Goal: Task Accomplishment & Management: Use online tool/utility

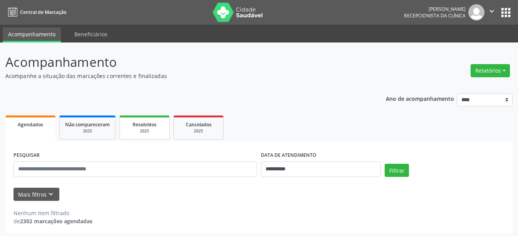
scroll to position [3, 0]
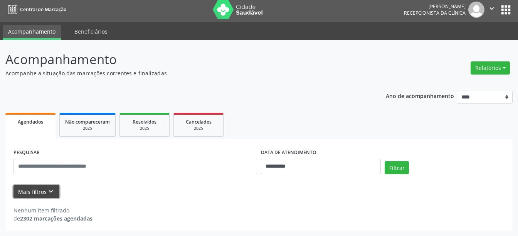
drag, startPoint x: 51, startPoint y: 191, endPoint x: 53, endPoint y: 187, distance: 4.3
click at [51, 191] on icon "keyboard_arrow_down" at bounding box center [51, 191] width 8 height 8
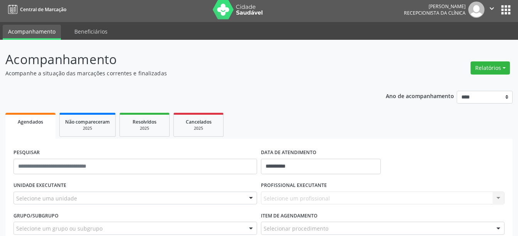
scroll to position [76, 0]
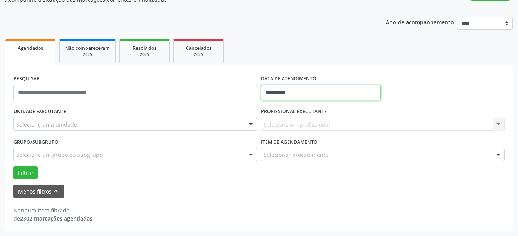
click at [312, 93] on input "**********" at bounding box center [321, 92] width 120 height 15
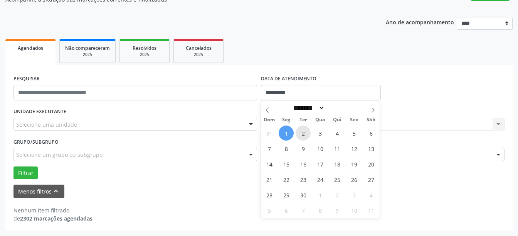
click at [303, 135] on span "2" at bounding box center [303, 132] width 15 height 15
type input "**********"
click at [303, 135] on span "2" at bounding box center [303, 132] width 15 height 15
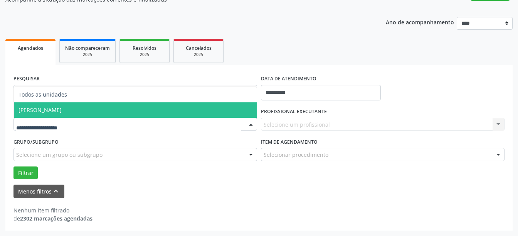
click at [87, 111] on span "[PERSON_NAME]" at bounding box center [135, 109] width 243 height 15
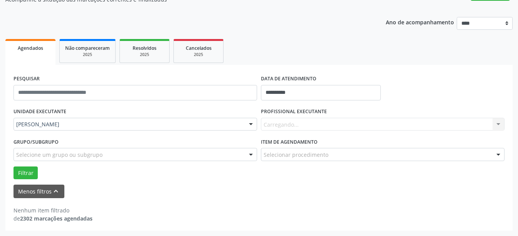
click at [293, 124] on div "Carregando... Nenhum resultado encontrado para: " " Não há nenhuma opção para s…" at bounding box center [383, 124] width 244 height 13
click at [320, 125] on div "Carregando... Nenhum resultado encontrado para: " " Não há nenhuma opção para s…" at bounding box center [383, 124] width 244 height 13
click at [324, 120] on div "Carregando... Nenhum resultado encontrado para: " " Não há nenhuma opção para s…" at bounding box center [383, 124] width 244 height 13
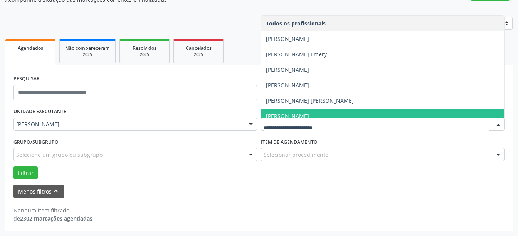
click at [309, 116] on span "[PERSON_NAME]" at bounding box center [287, 115] width 43 height 7
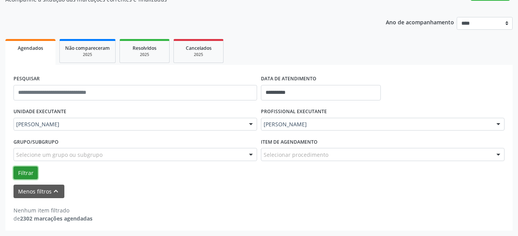
click at [28, 172] on button "Filtrar" at bounding box center [25, 172] width 24 height 13
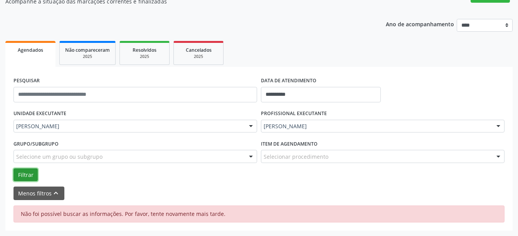
scroll to position [74, 0]
click at [33, 172] on button "Filtrar" at bounding box center [25, 174] width 24 height 13
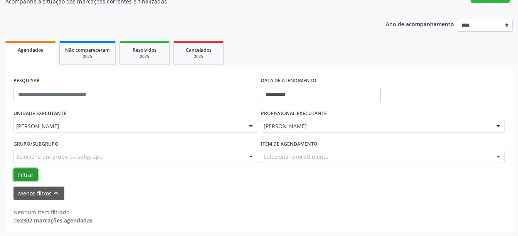
click at [33, 172] on button "Filtrar" at bounding box center [25, 174] width 24 height 13
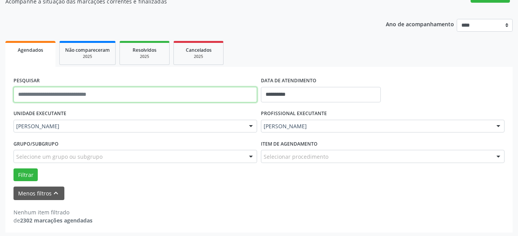
click at [121, 93] on input "text" at bounding box center [135, 94] width 244 height 15
click at [121, 95] on input "text" at bounding box center [135, 94] width 244 height 15
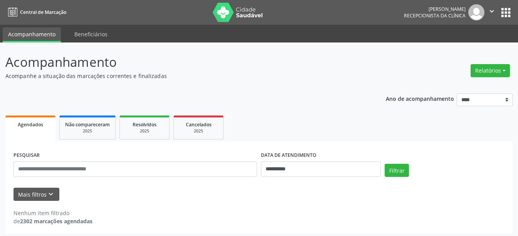
scroll to position [3, 0]
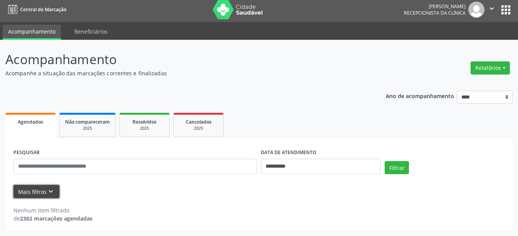
click at [38, 187] on button "Mais filtros keyboard_arrow_down" at bounding box center [36, 191] width 46 height 13
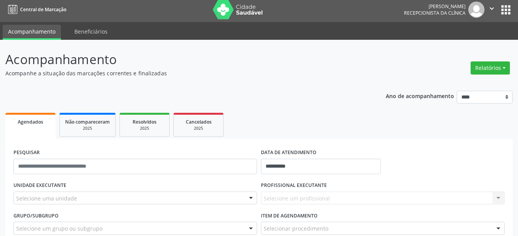
scroll to position [76, 0]
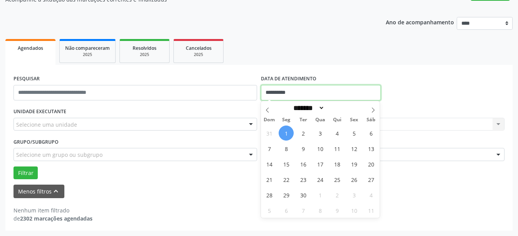
click at [302, 88] on input "**********" at bounding box center [321, 92] width 120 height 15
click at [303, 131] on span "2" at bounding box center [303, 132] width 15 height 15
type input "**********"
click at [303, 131] on span "2" at bounding box center [303, 132] width 15 height 15
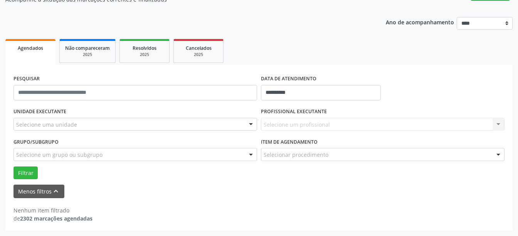
click at [311, 115] on label "PROFISSIONAL EXECUTANTE" at bounding box center [294, 112] width 66 height 12
click at [146, 120] on div "Selecione uma unidade" at bounding box center [135, 124] width 244 height 13
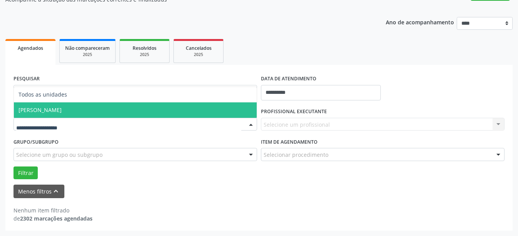
click at [142, 109] on span "[PERSON_NAME]" at bounding box center [135, 109] width 243 height 15
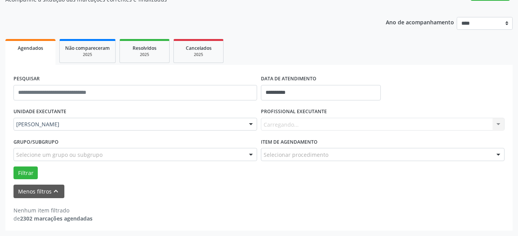
drag, startPoint x: 270, startPoint y: 138, endPoint x: 274, endPoint y: 125, distance: 13.9
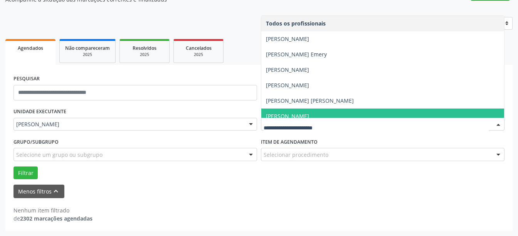
click at [285, 110] on span "[PERSON_NAME]" at bounding box center [382, 115] width 243 height 15
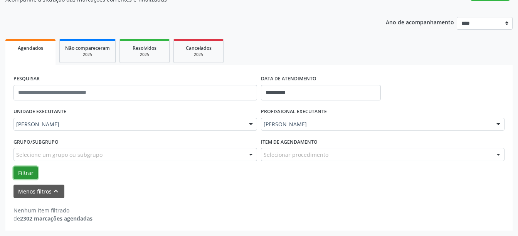
click at [27, 169] on button "Filtrar" at bounding box center [25, 172] width 24 height 13
click at [28, 165] on div "Grupo/Subgrupo Selecione um grupo ou subgrupo Todos os grupos e subgrupos Nenhu…" at bounding box center [136, 151] width 248 height 30
click at [28, 166] on div "Grupo/Subgrupo Selecione um grupo ou subgrupo Todos os grupos e subgrupos Nenhu…" at bounding box center [136, 151] width 248 height 30
click at [29, 172] on button "Filtrar" at bounding box center [25, 172] width 24 height 13
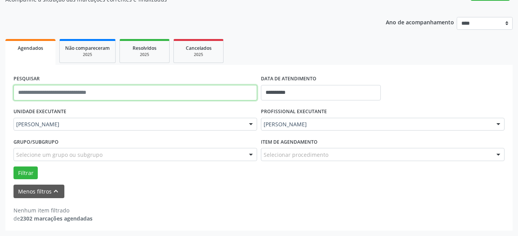
click at [45, 92] on input "text" at bounding box center [135, 92] width 244 height 15
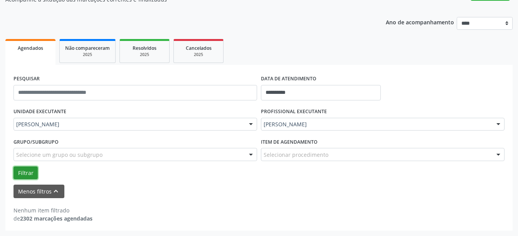
click at [35, 172] on button "Filtrar" at bounding box center [25, 172] width 24 height 13
click at [26, 173] on button "Filtrar" at bounding box center [25, 172] width 24 height 13
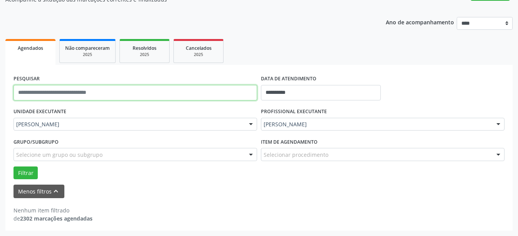
click at [54, 90] on input "text" at bounding box center [135, 92] width 244 height 15
